Goal: Task Accomplishment & Management: Use online tool/utility

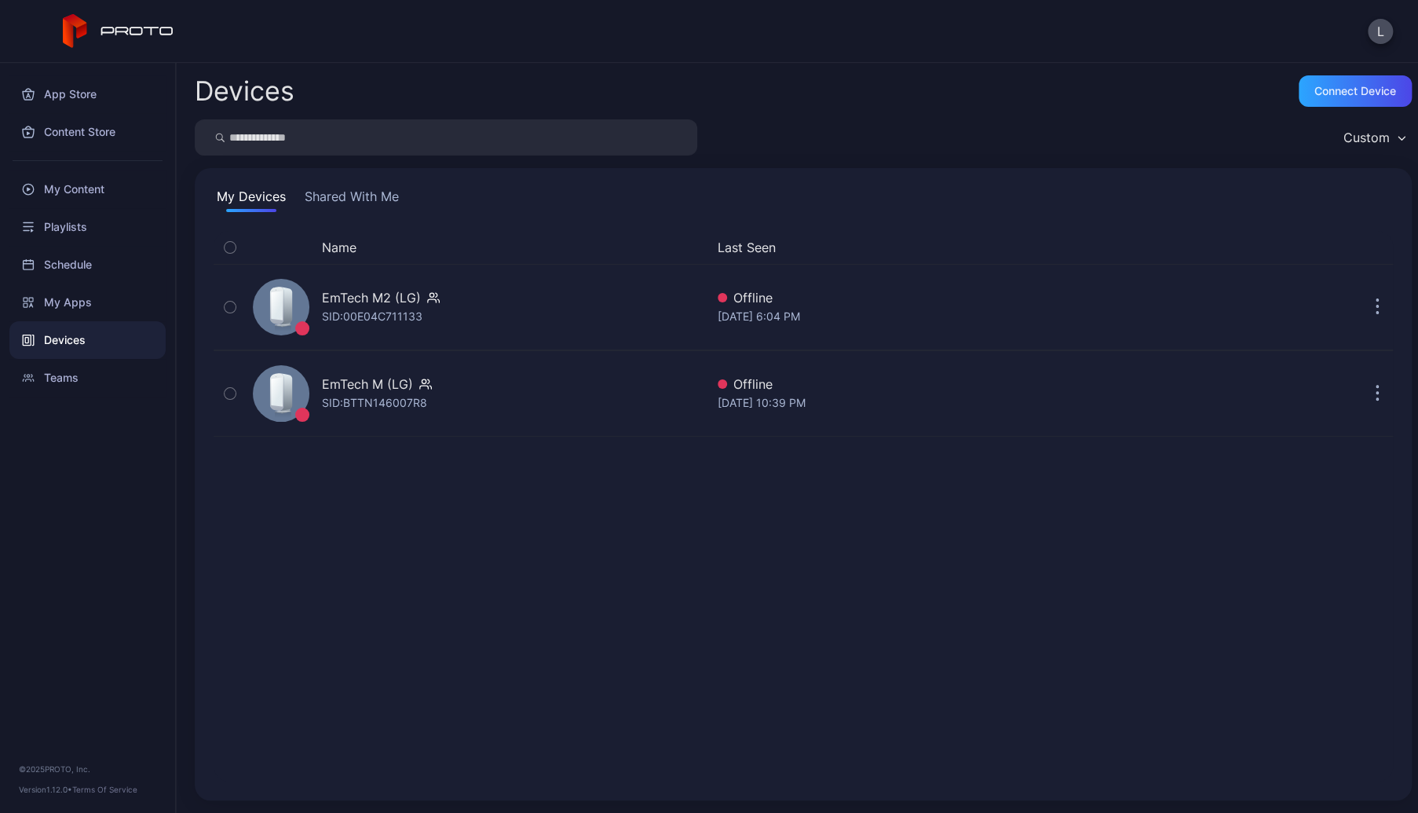
click at [72, 339] on div "Devices" at bounding box center [87, 340] width 156 height 38
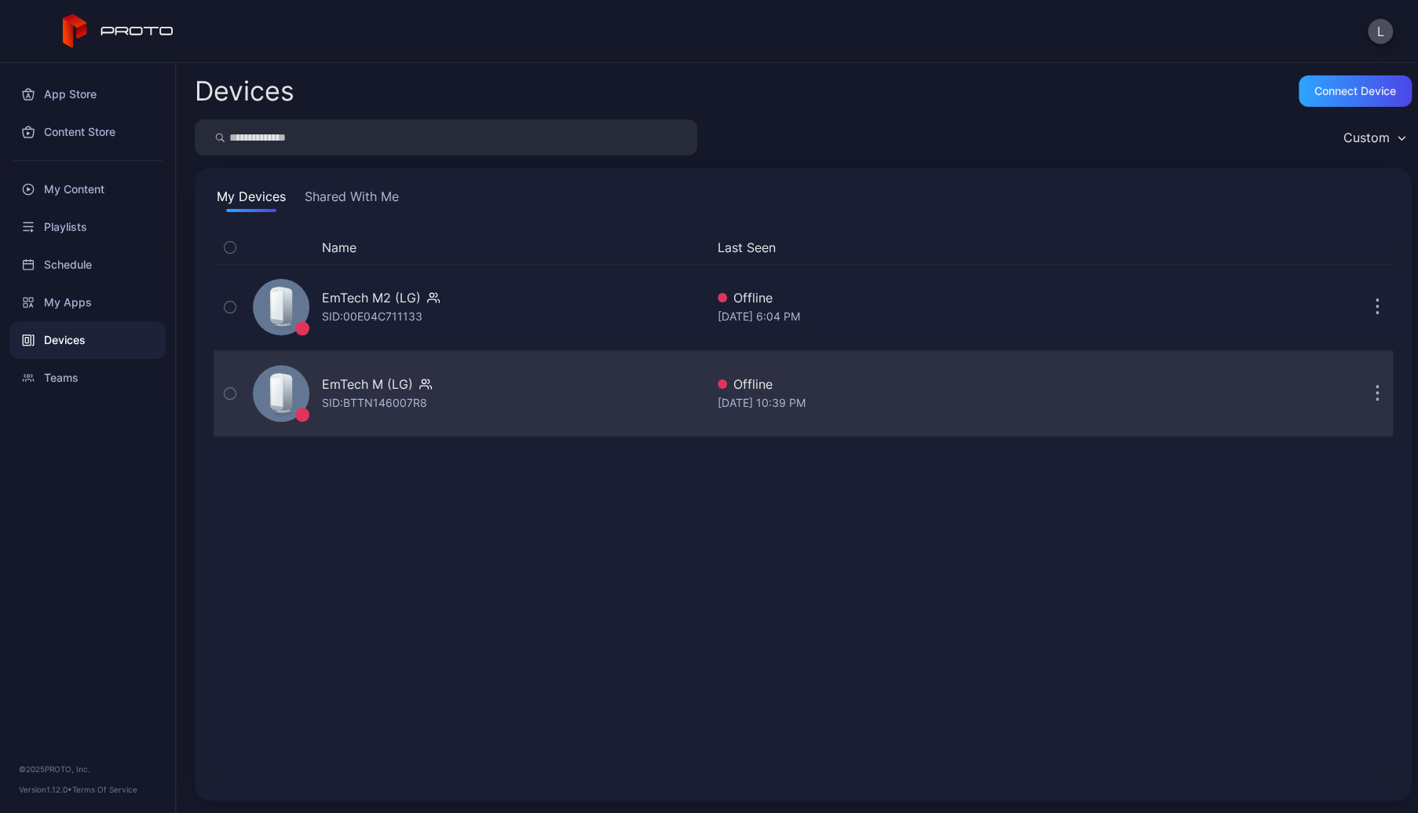
click at [1377, 393] on icon "button" at bounding box center [1378, 394] width 2 height 2
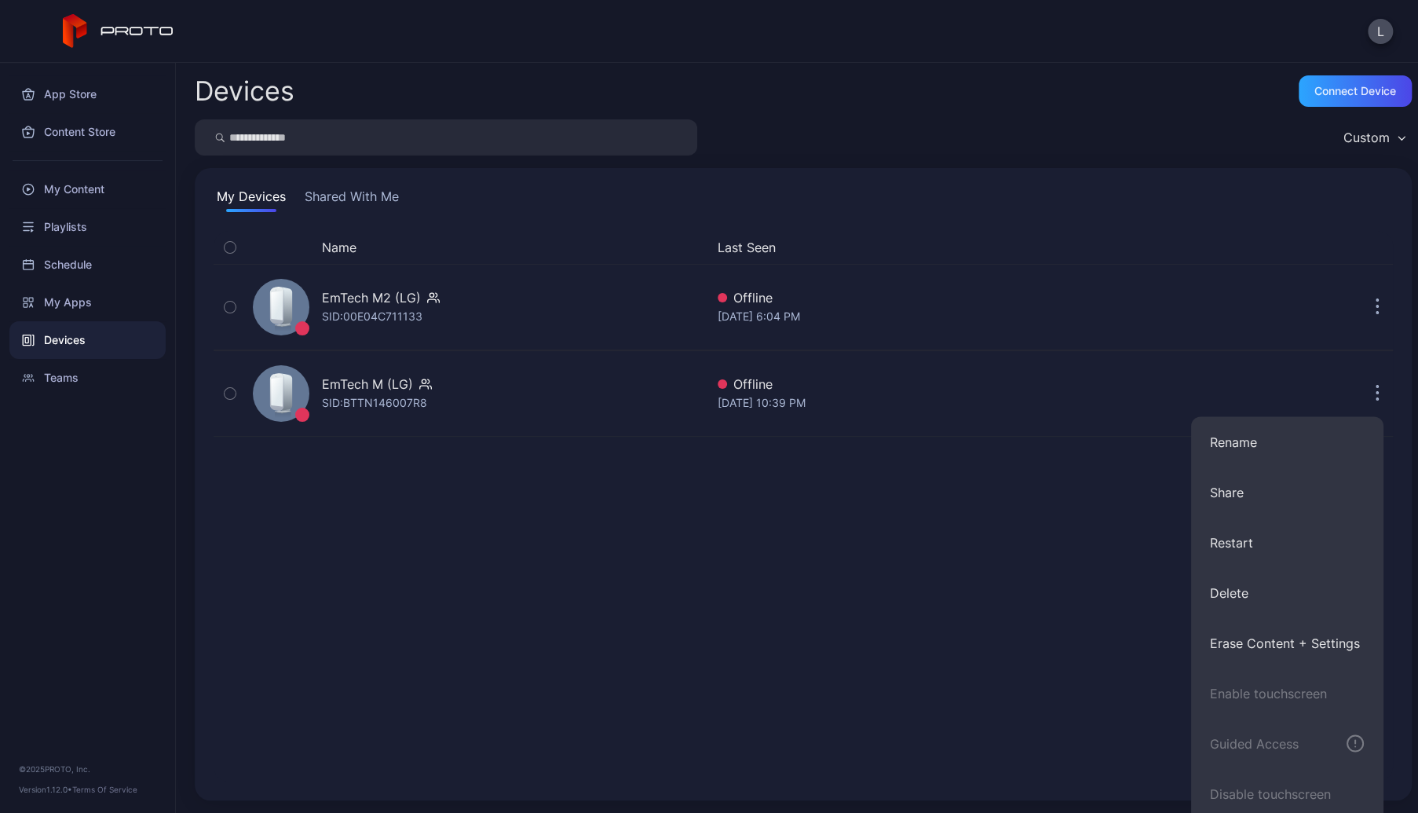
click at [924, 521] on div "Name Last Seen EmTech M2 (LG) SID: 00E04C711133 Offline [DATE] 6:04 PM EmTech M…" at bounding box center [804, 506] width 1180 height 551
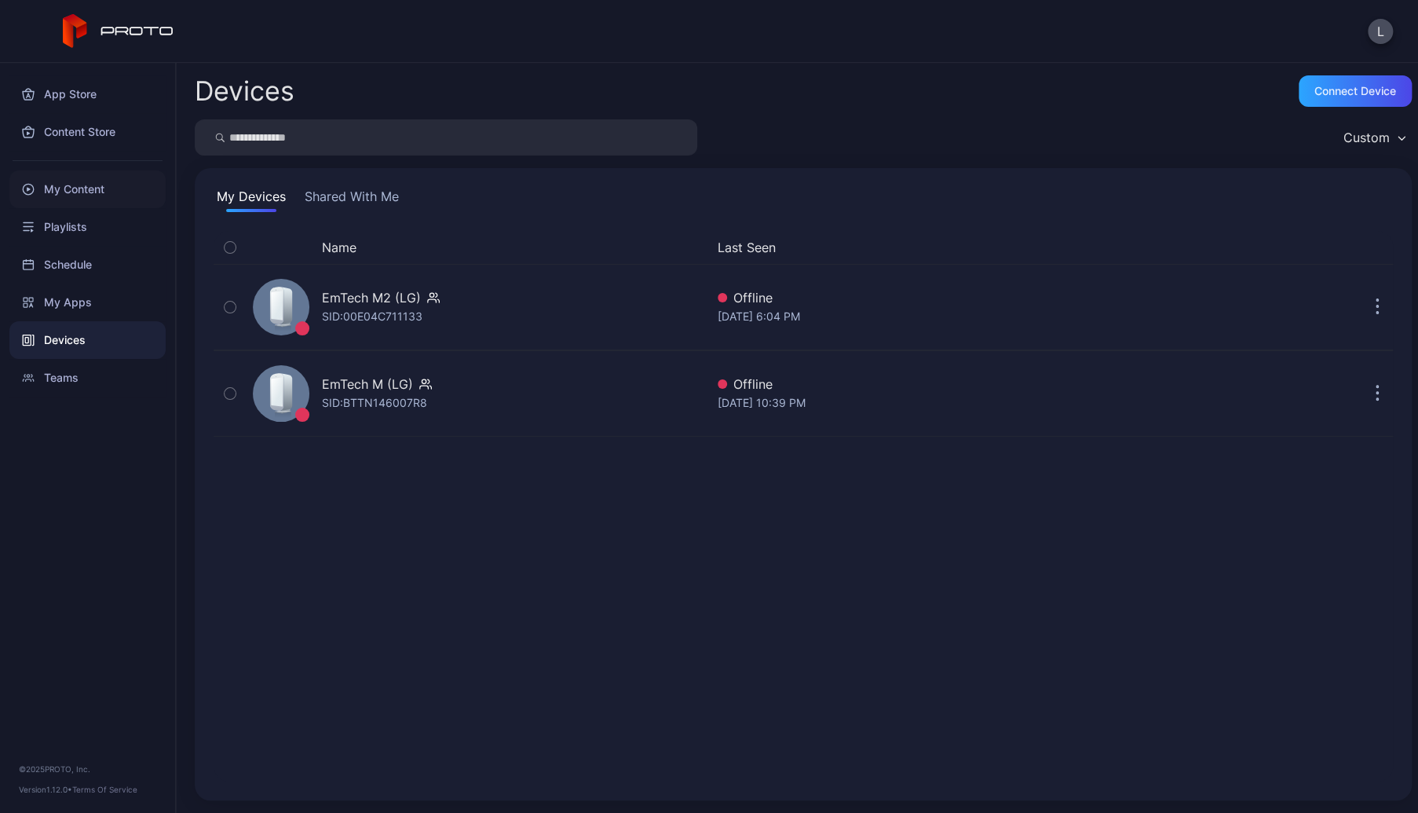
click at [86, 196] on div "My Content" at bounding box center [87, 189] width 156 height 38
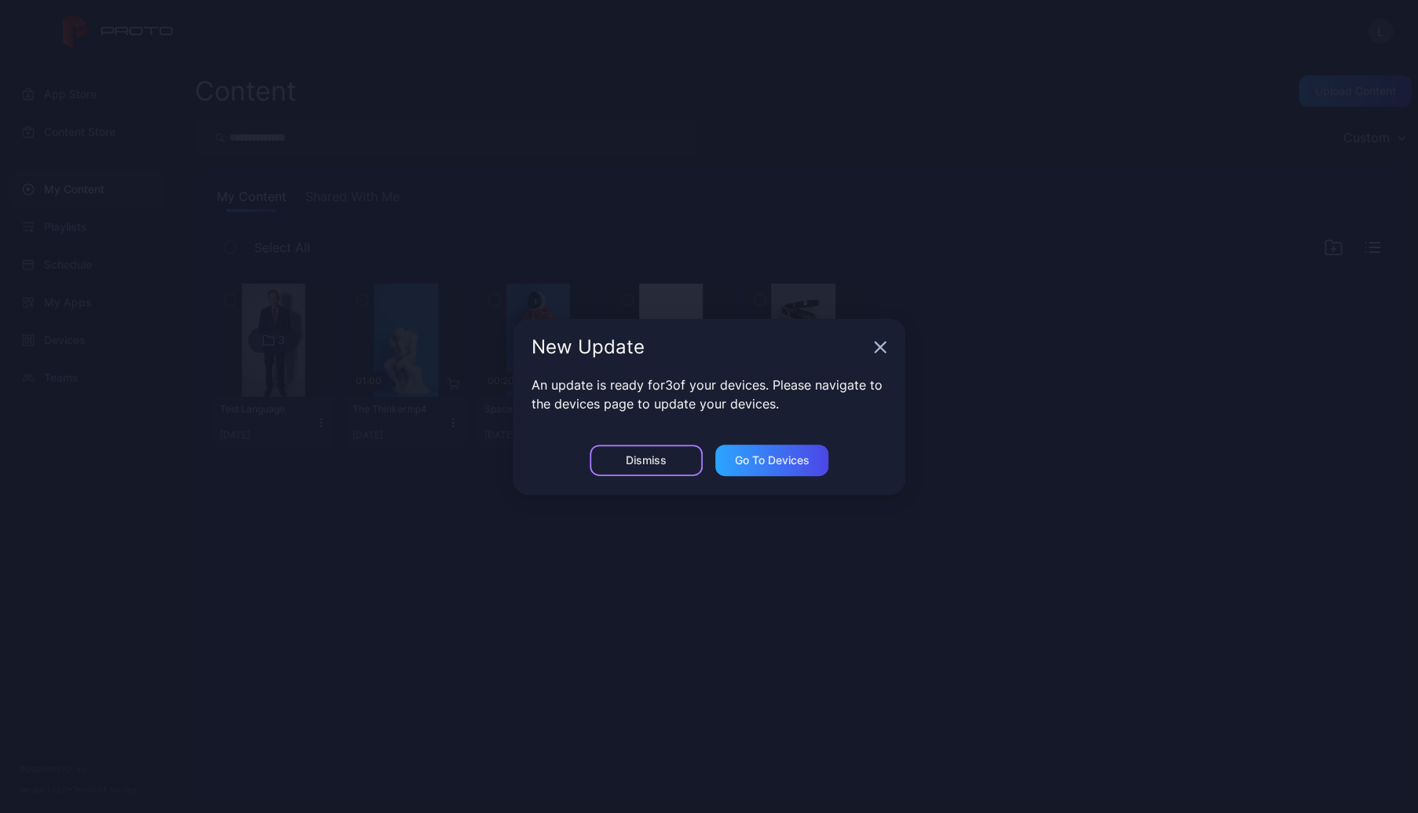
click at [652, 458] on div "Dismiss" at bounding box center [646, 460] width 41 height 13
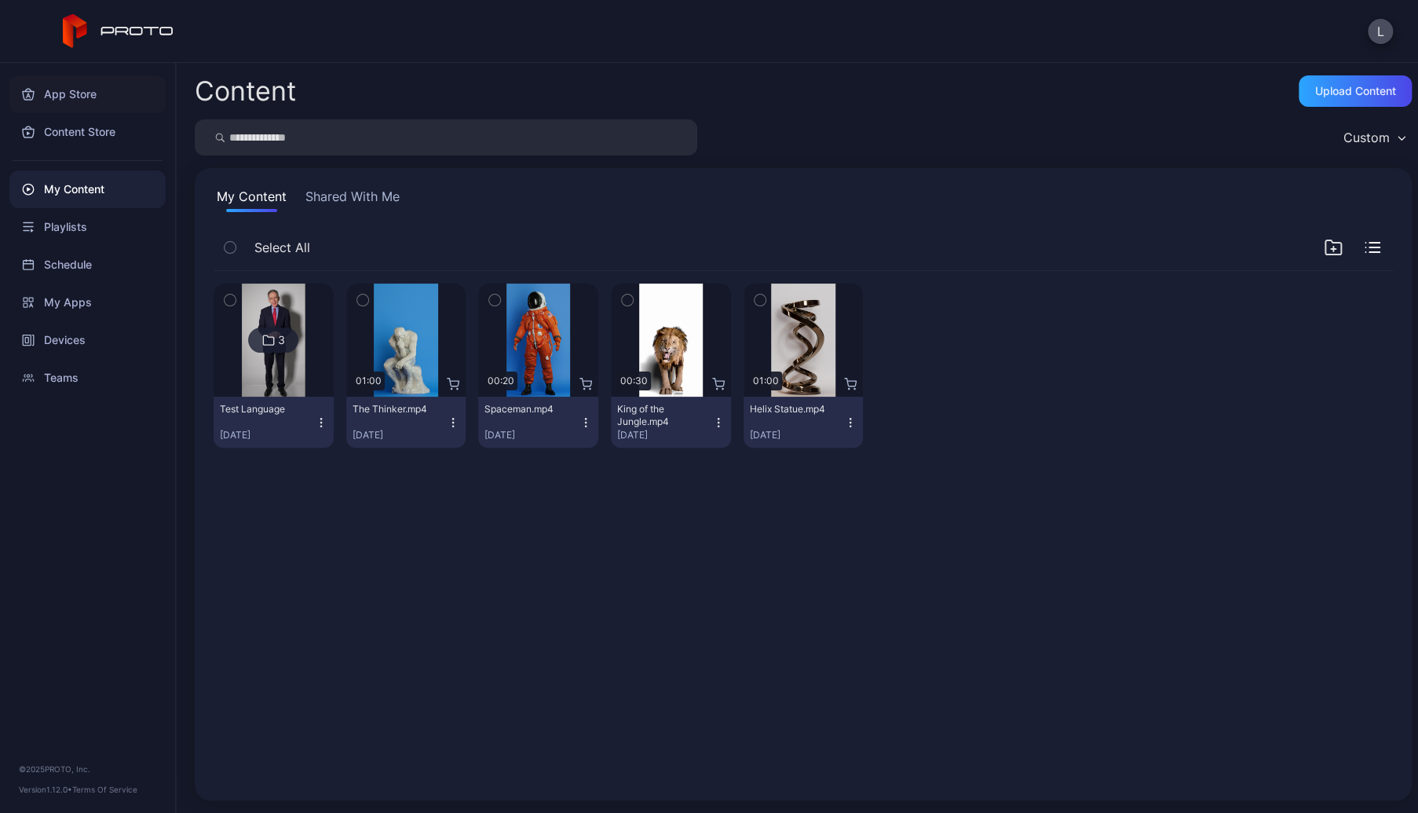
click at [64, 94] on div "App Store" at bounding box center [87, 94] width 156 height 38
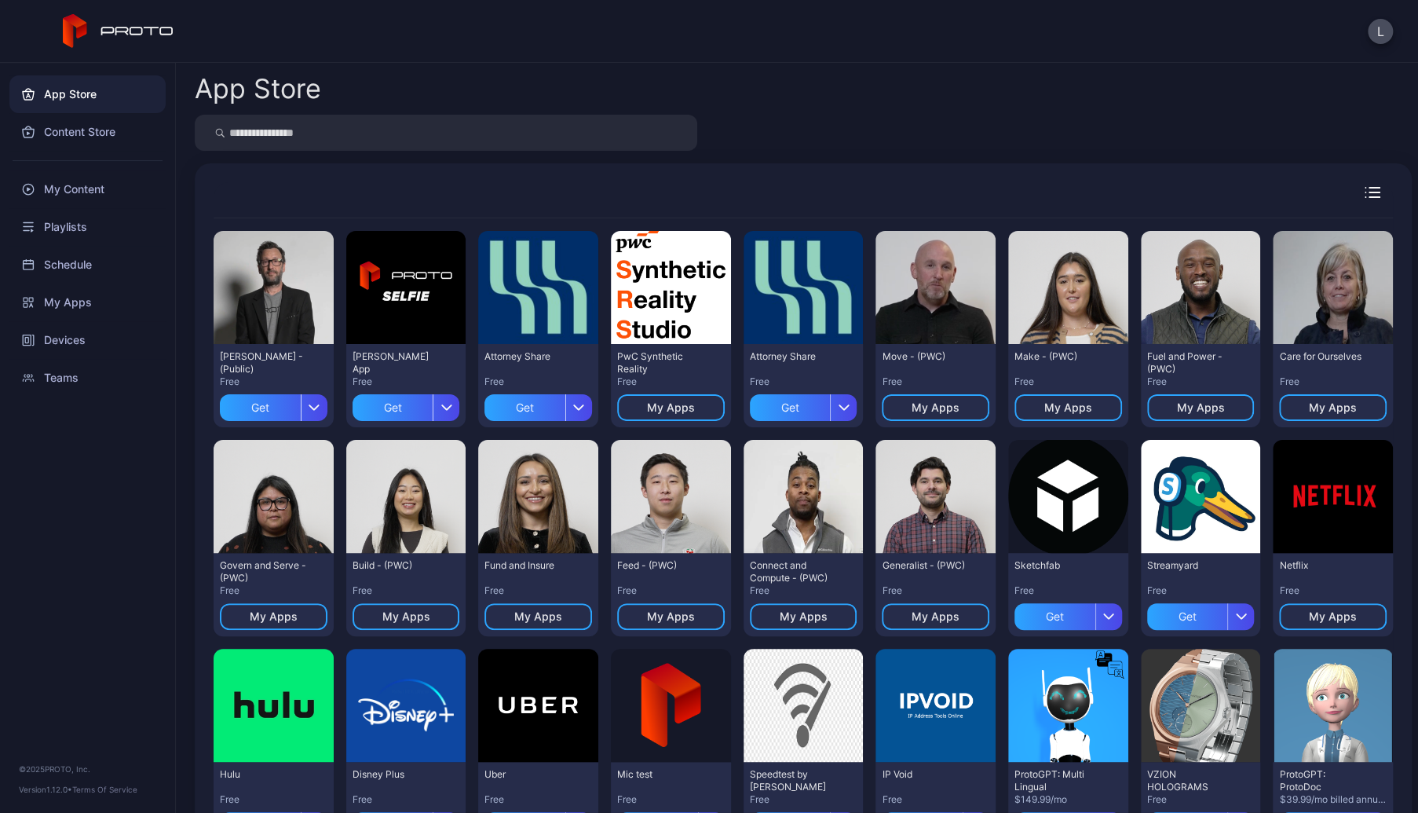
click at [693, 392] on div "PwC Synthetic Reality Free My Apps" at bounding box center [671, 385] width 120 height 83
click at [693, 408] on div "My Apps" at bounding box center [671, 407] width 108 height 27
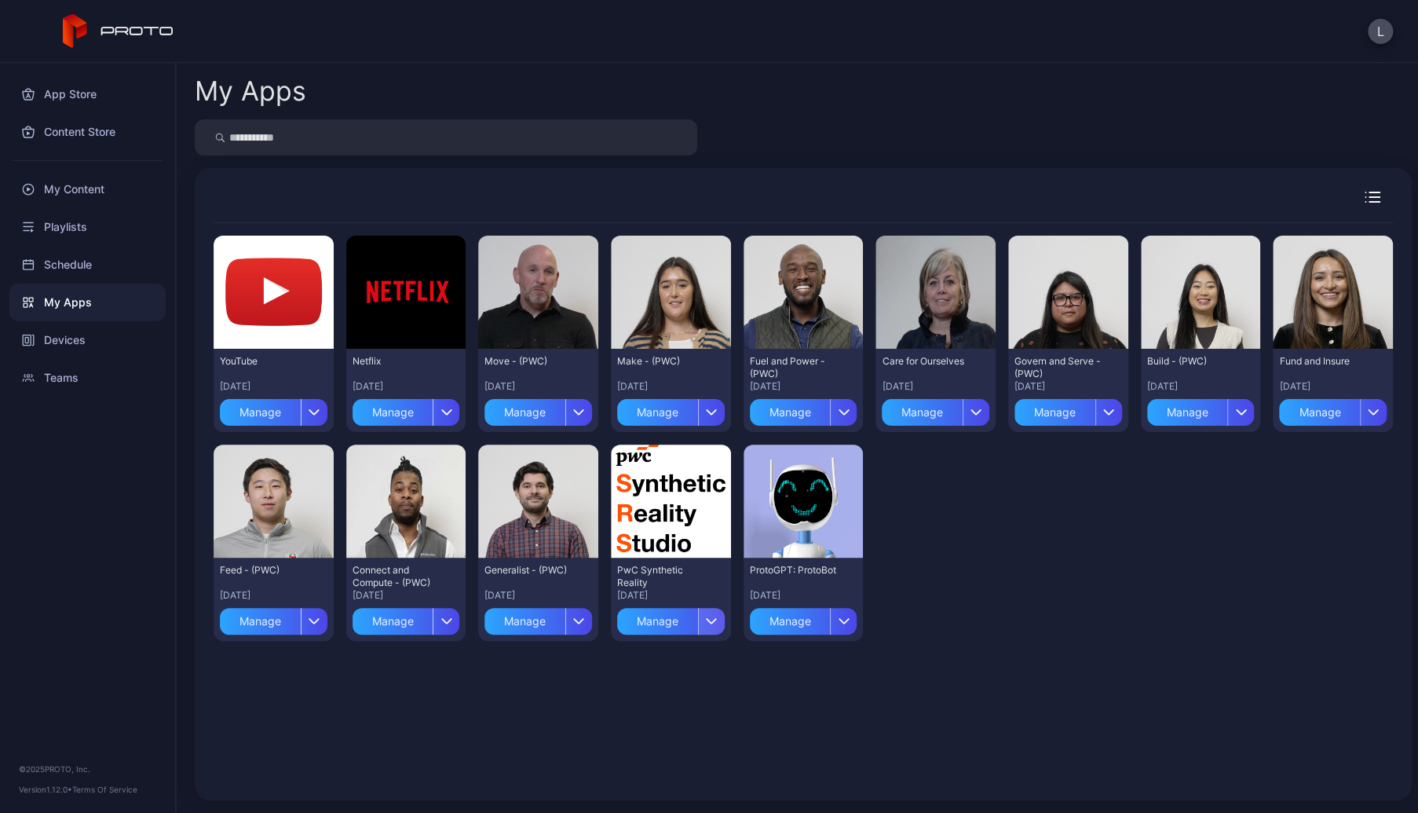
click at [706, 623] on icon "button" at bounding box center [712, 620] width 12 height 6
click at [686, 665] on button "Install" at bounding box center [664, 667] width 134 height 50
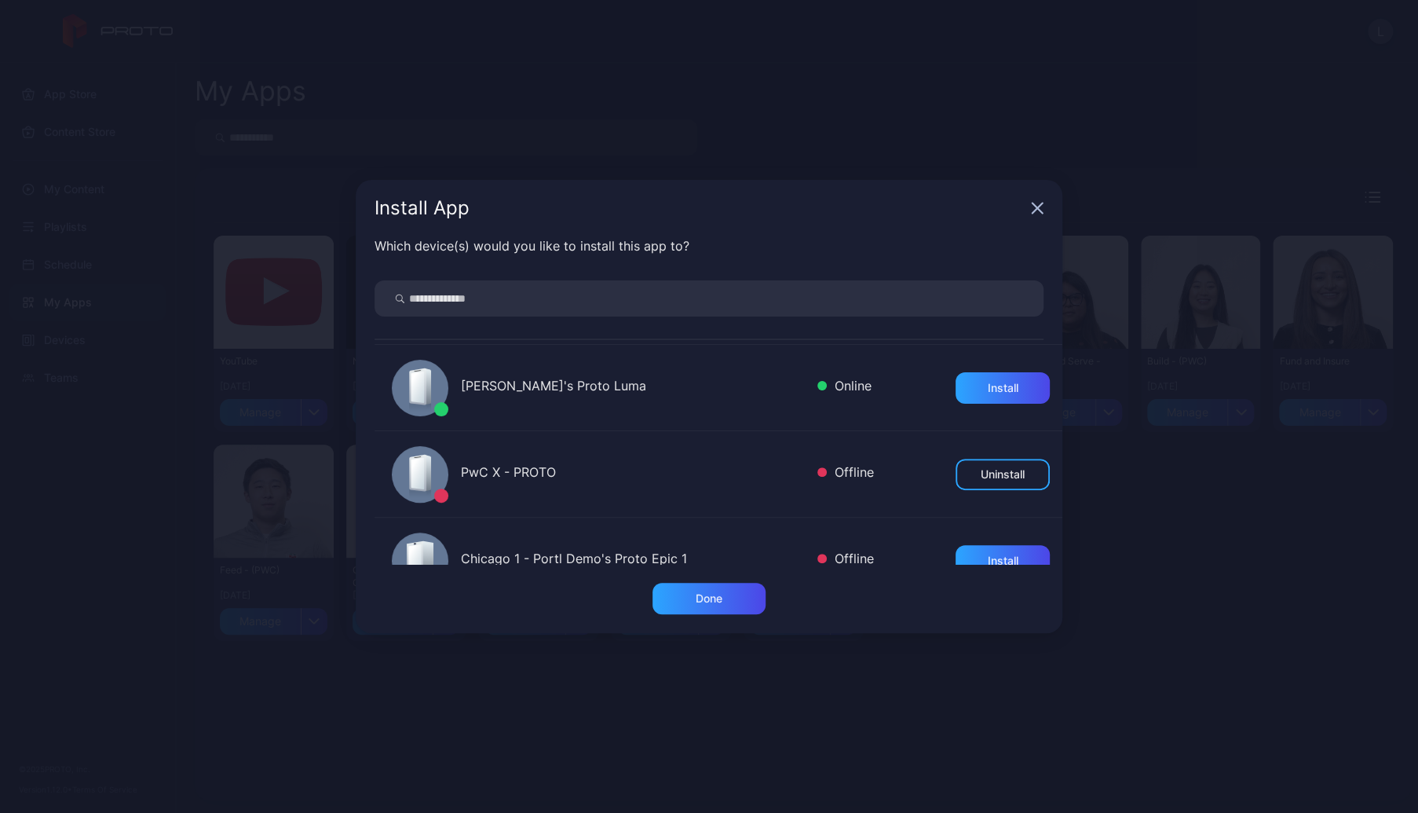
scroll to position [314, 0]
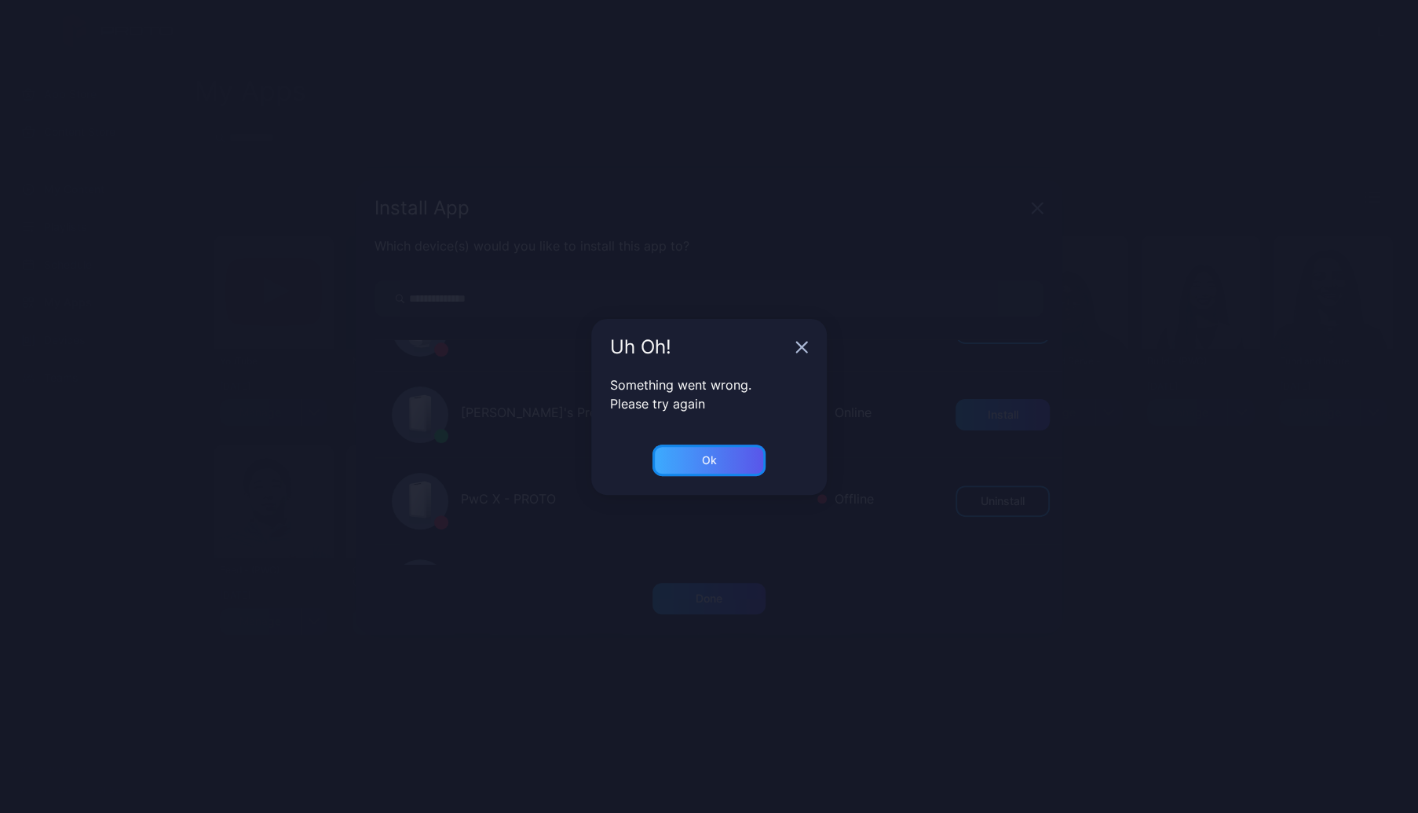
click at [707, 466] on div "Ok" at bounding box center [709, 460] width 15 height 13
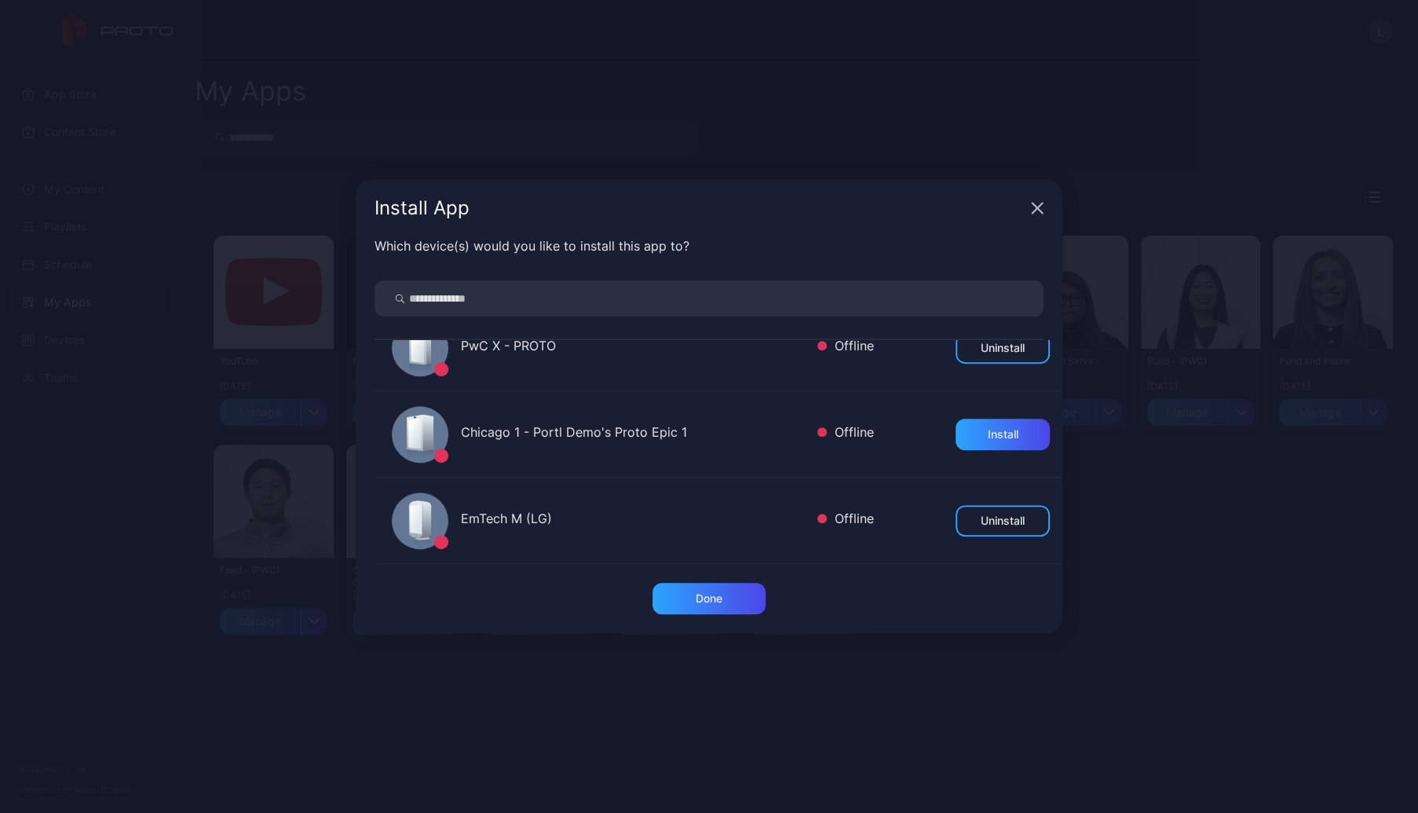
scroll to position [0, 0]
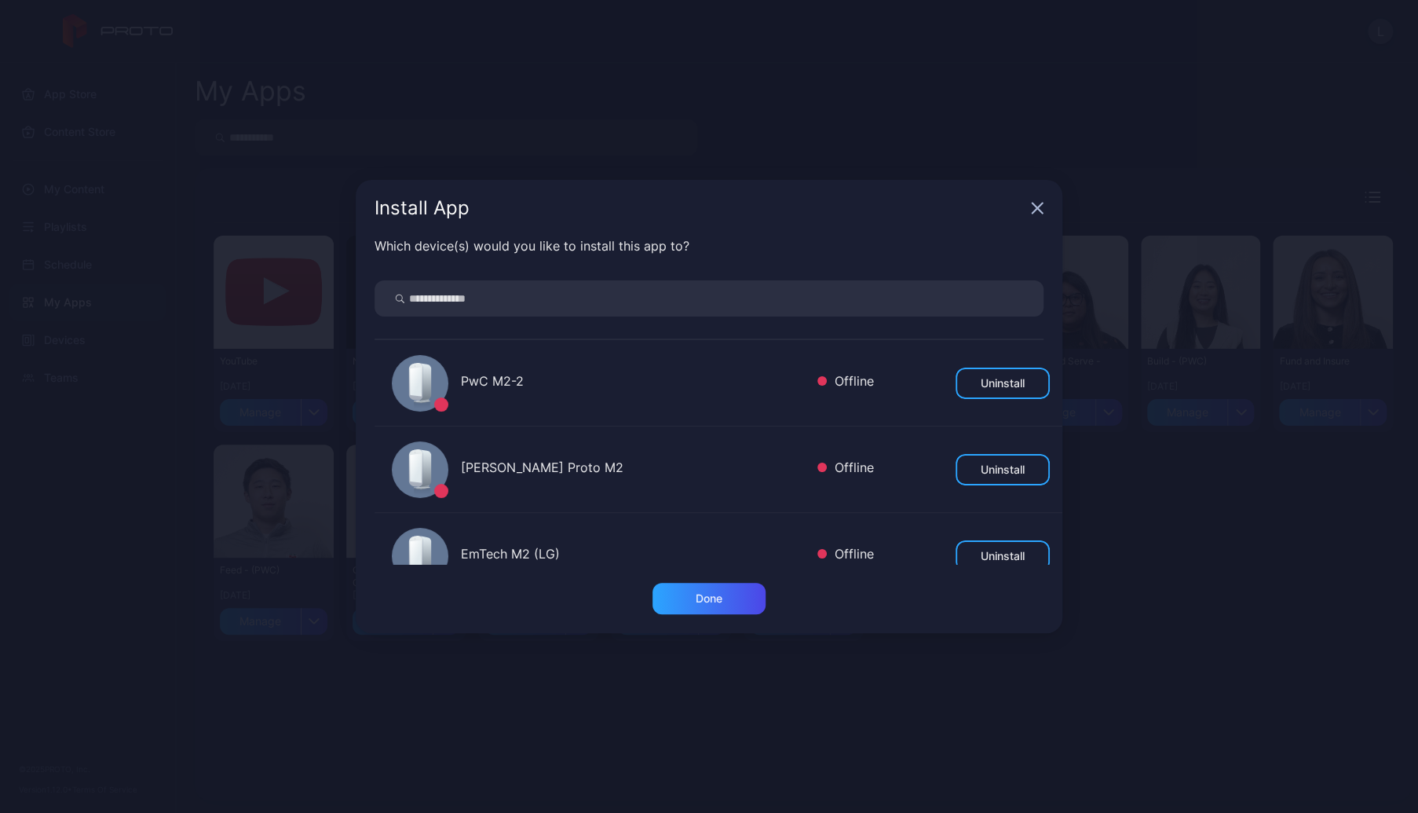
click at [1035, 207] on icon "button" at bounding box center [1038, 208] width 10 height 10
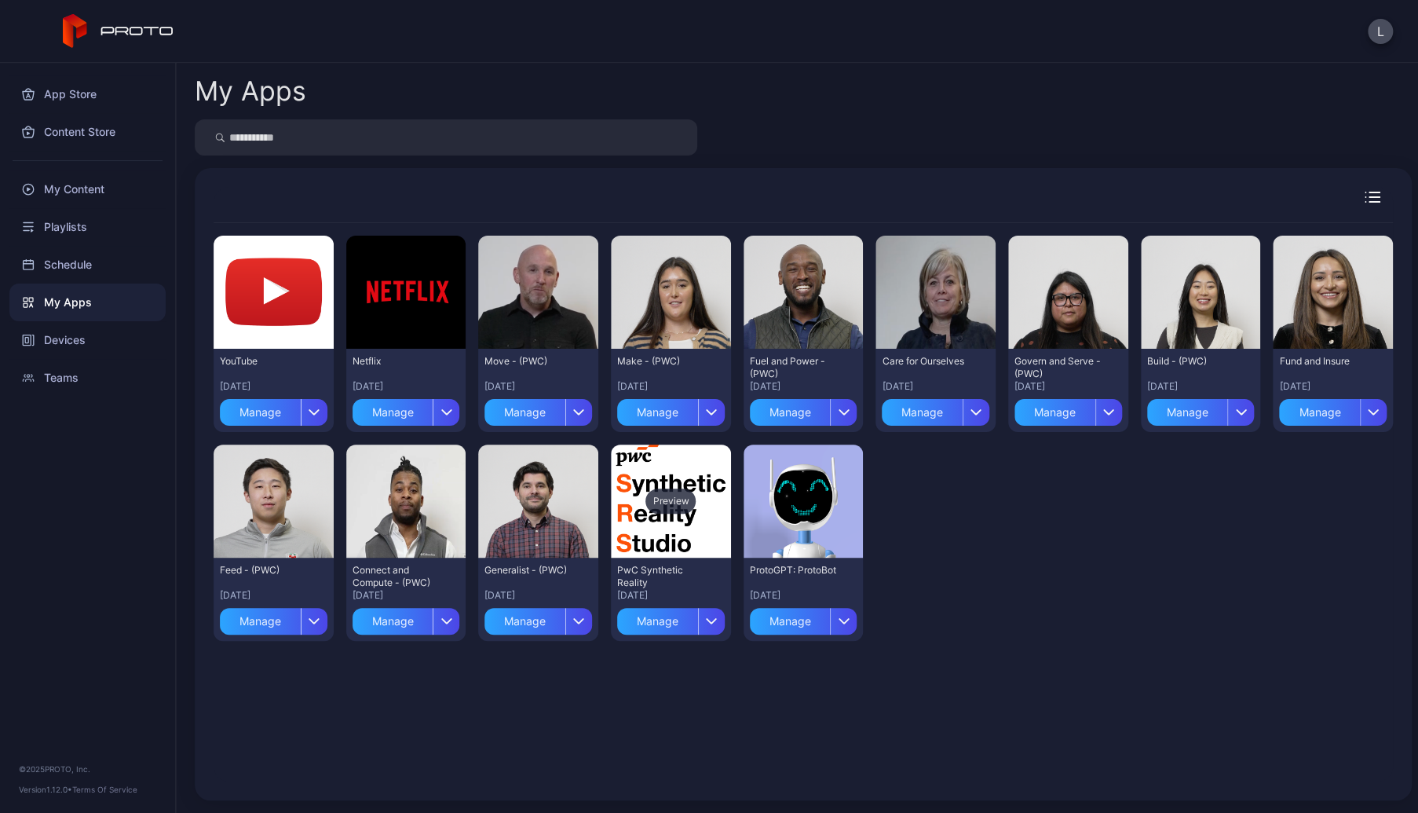
click at [652, 475] on div "Preview" at bounding box center [671, 500] width 120 height 113
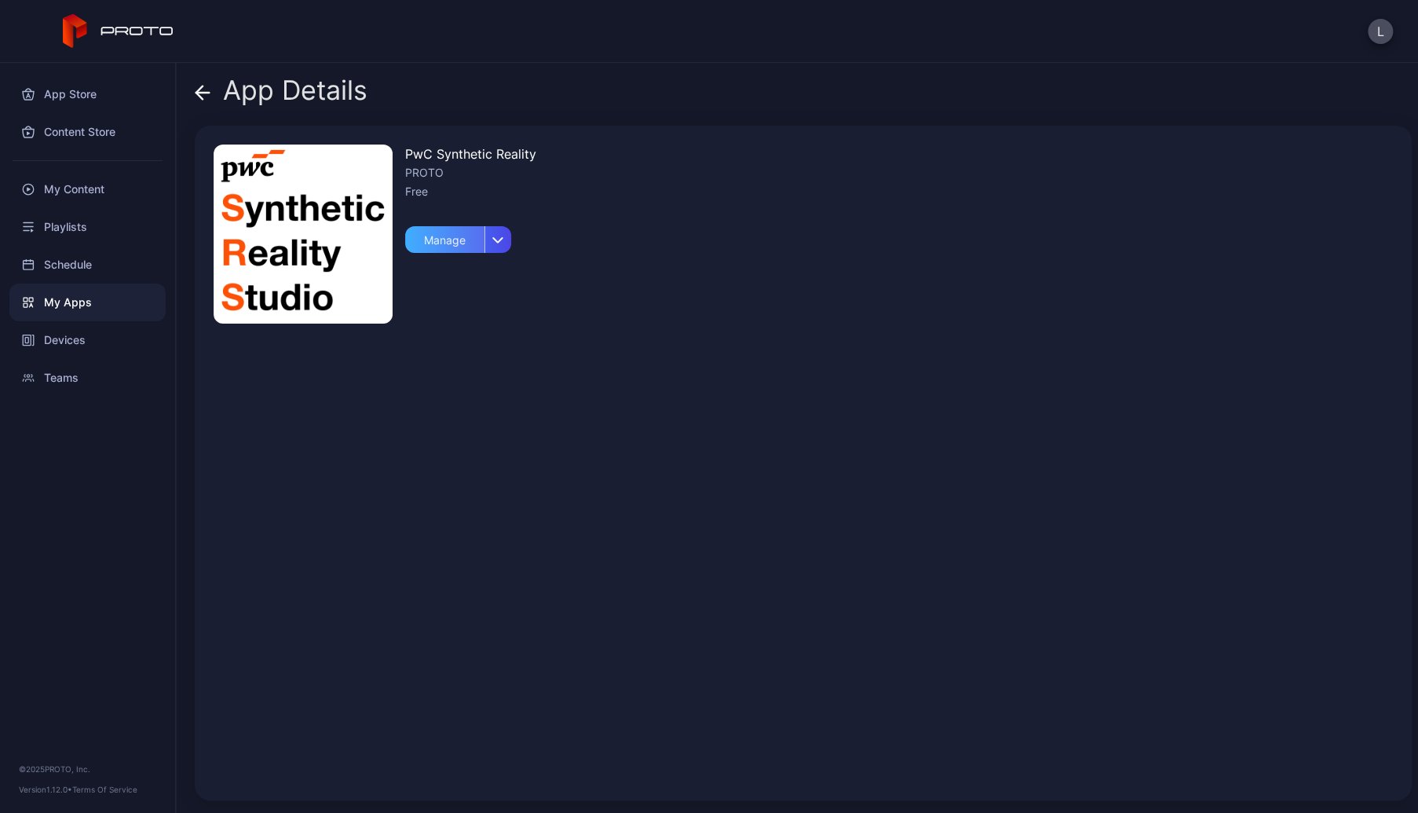
click at [422, 236] on div "Manage" at bounding box center [444, 239] width 79 height 27
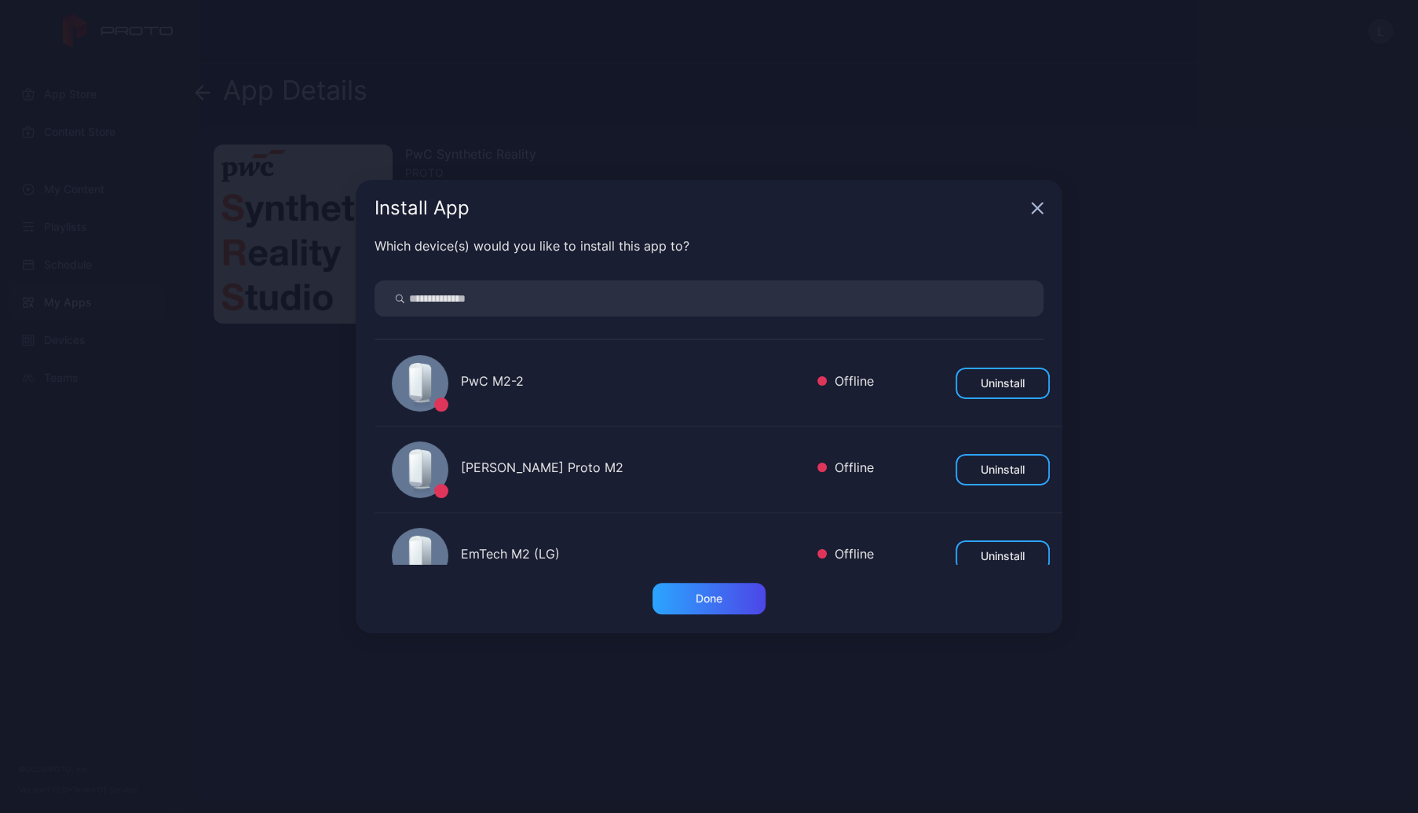
click at [1026, 205] on div "Install App" at bounding box center [709, 208] width 707 height 57
click at [1037, 202] on icon "button" at bounding box center [1037, 208] width 13 height 13
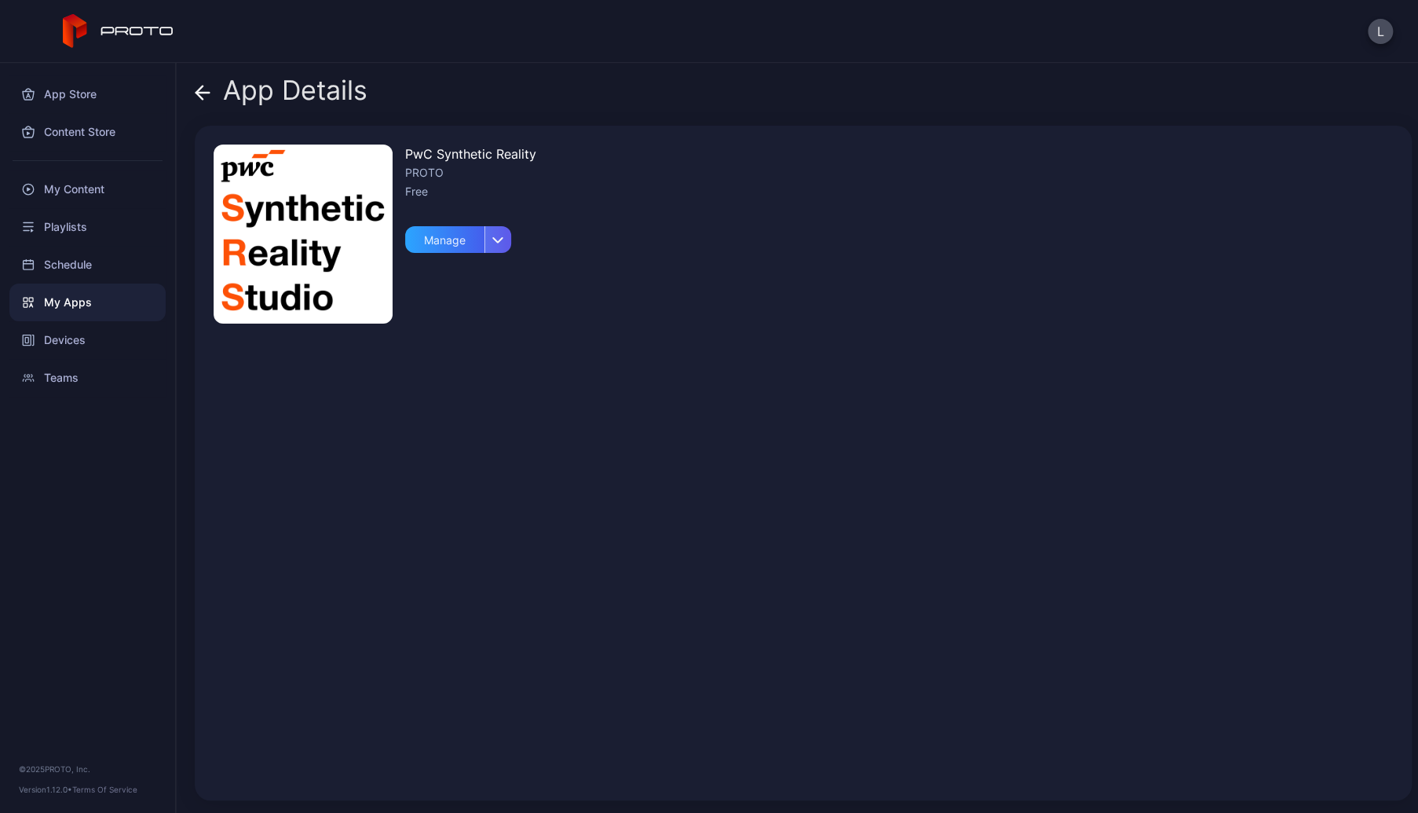
click at [494, 245] on div "button" at bounding box center [498, 239] width 27 height 27
click at [349, 230] on img at bounding box center [303, 233] width 179 height 179
click at [321, 230] on img at bounding box center [303, 233] width 179 height 179
click at [112, 35] on icon at bounding box center [119, 31] width 112 height 35
